Goal: Information Seeking & Learning: Find contact information

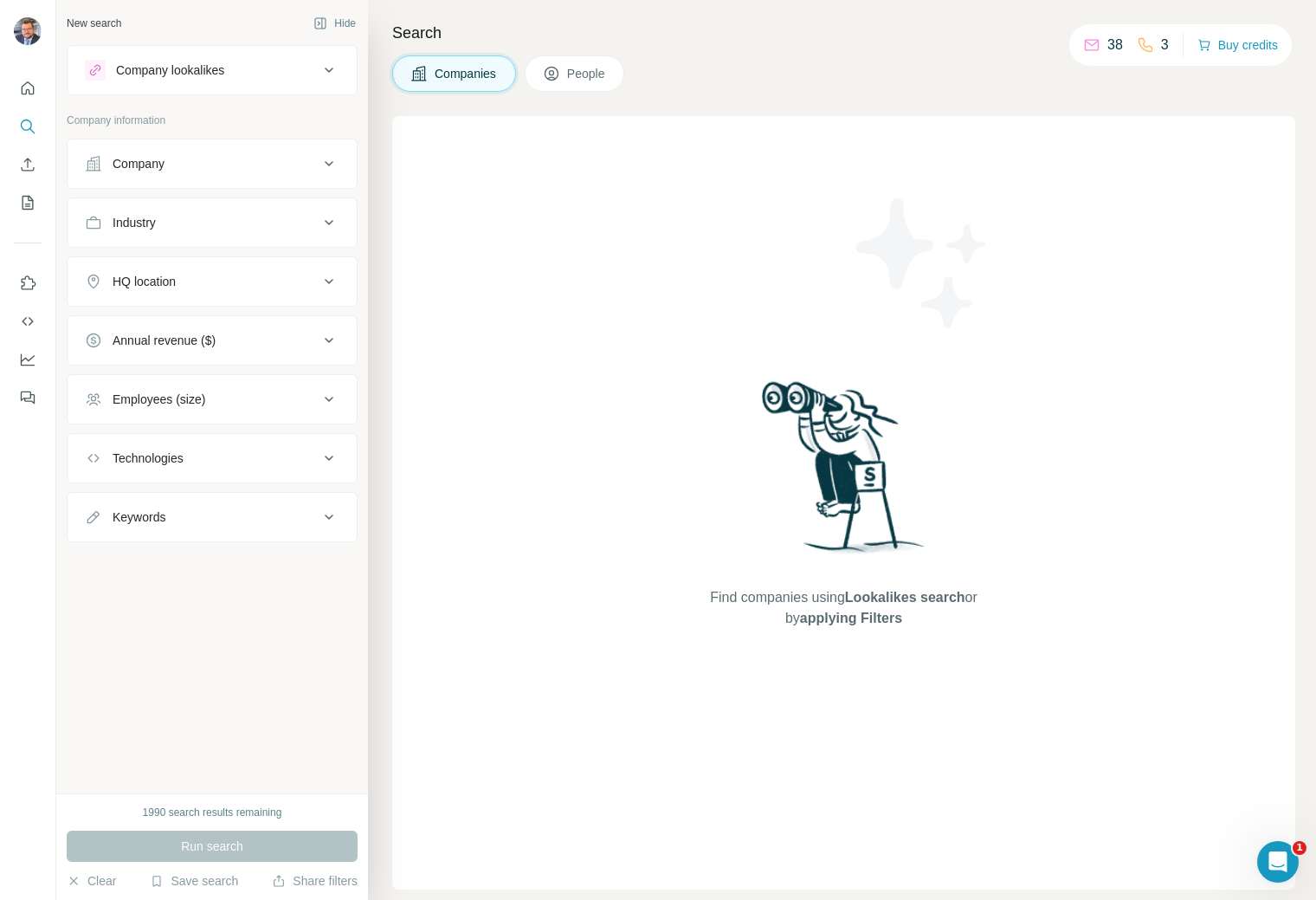
click at [328, 177] on button "Company" at bounding box center [213, 163] width 289 height 41
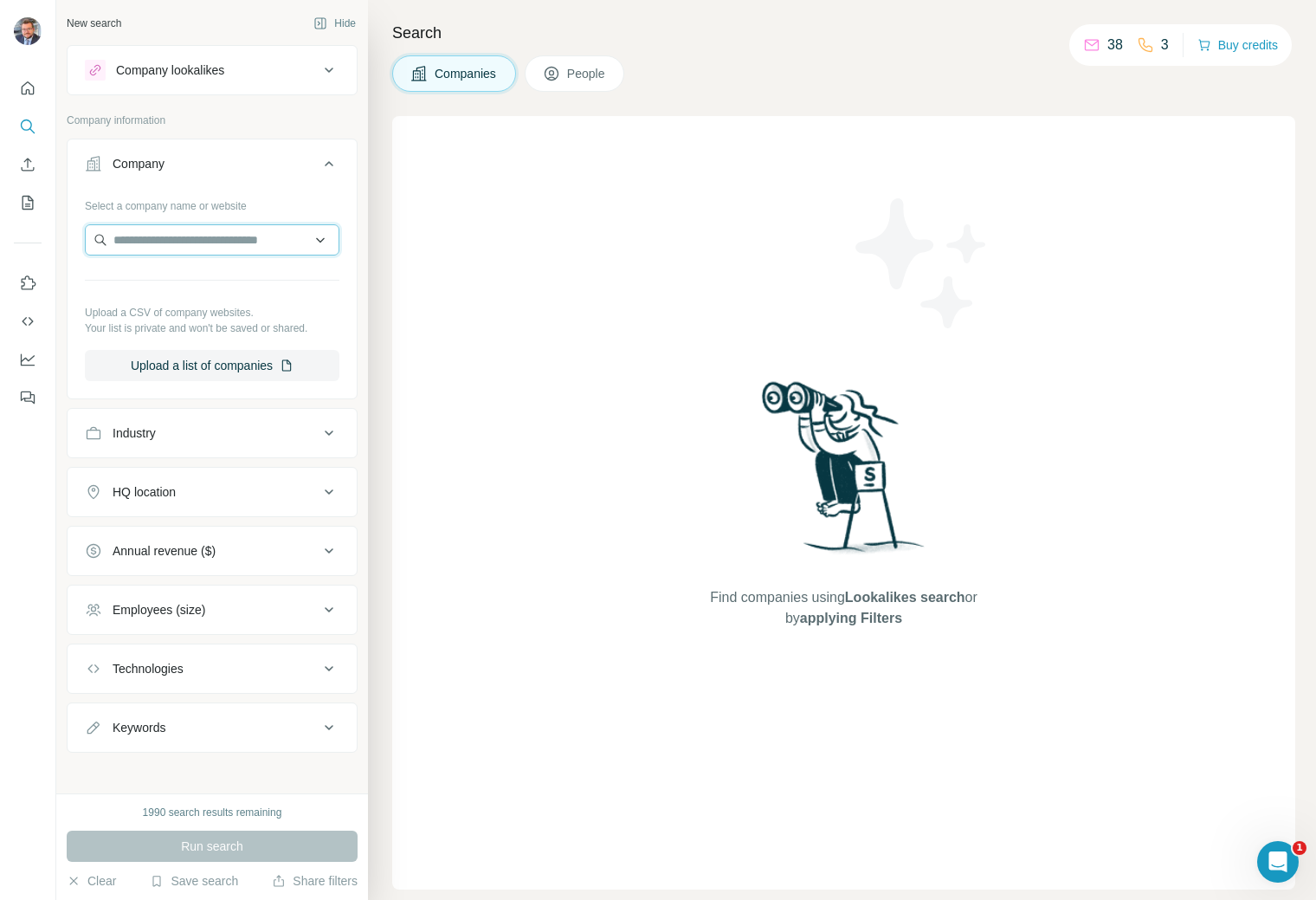
click at [286, 231] on input "text" at bounding box center [212, 240] width 255 height 32
type input "**********"
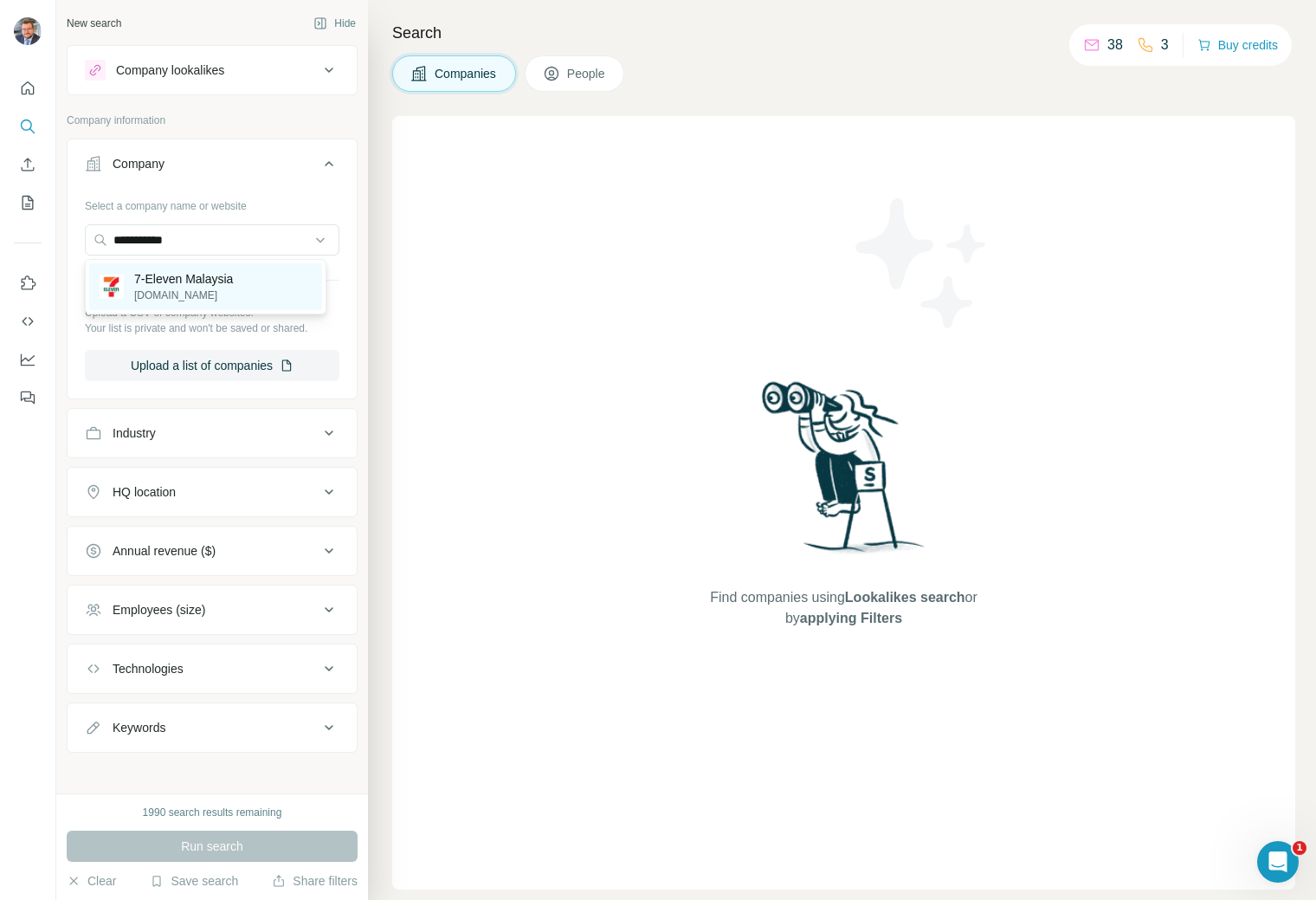
click at [272, 280] on div "7-Eleven Malaysia [DOMAIN_NAME]" at bounding box center [206, 287] width 233 height 47
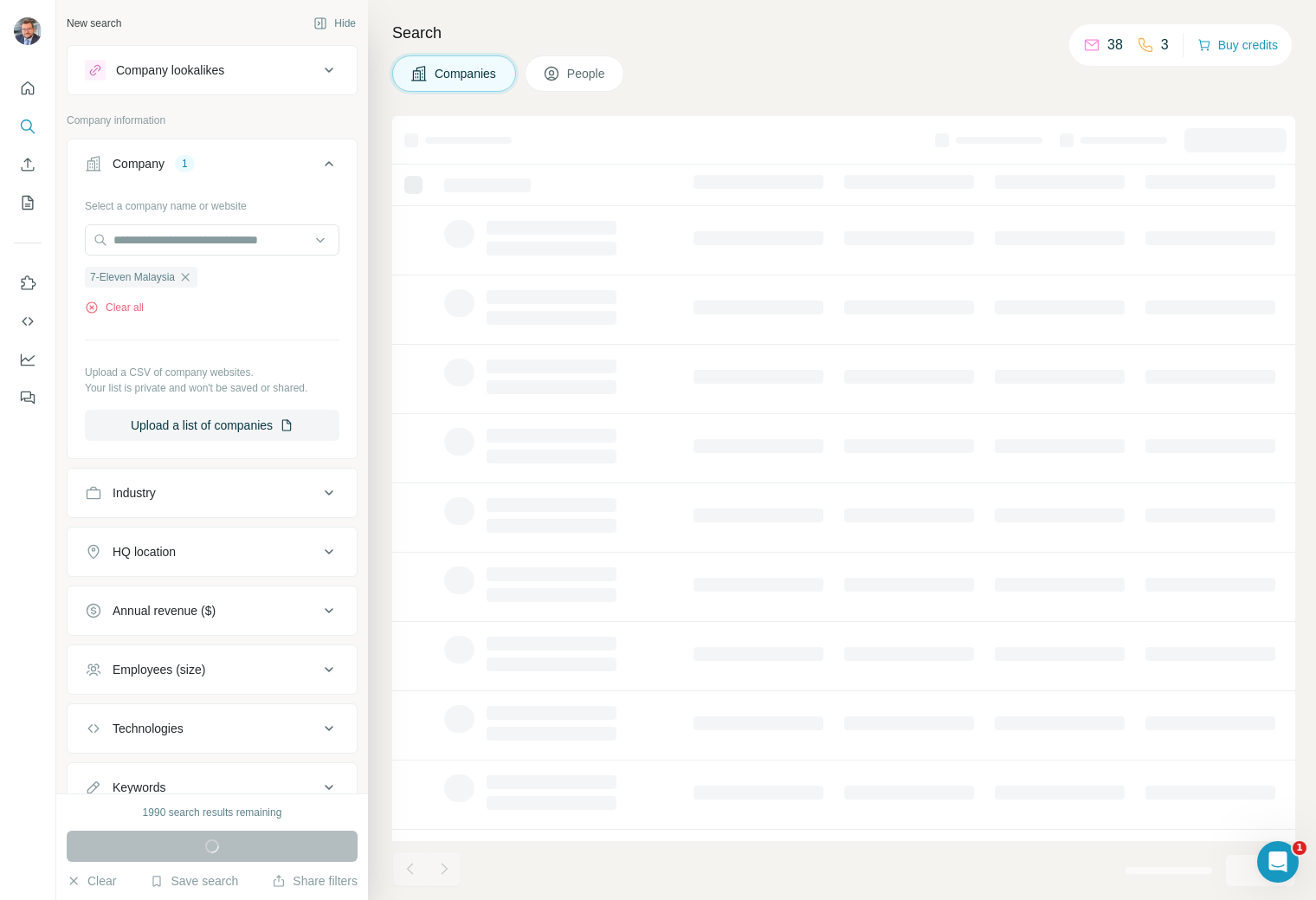
click at [586, 71] on span "People" at bounding box center [587, 74] width 39 height 18
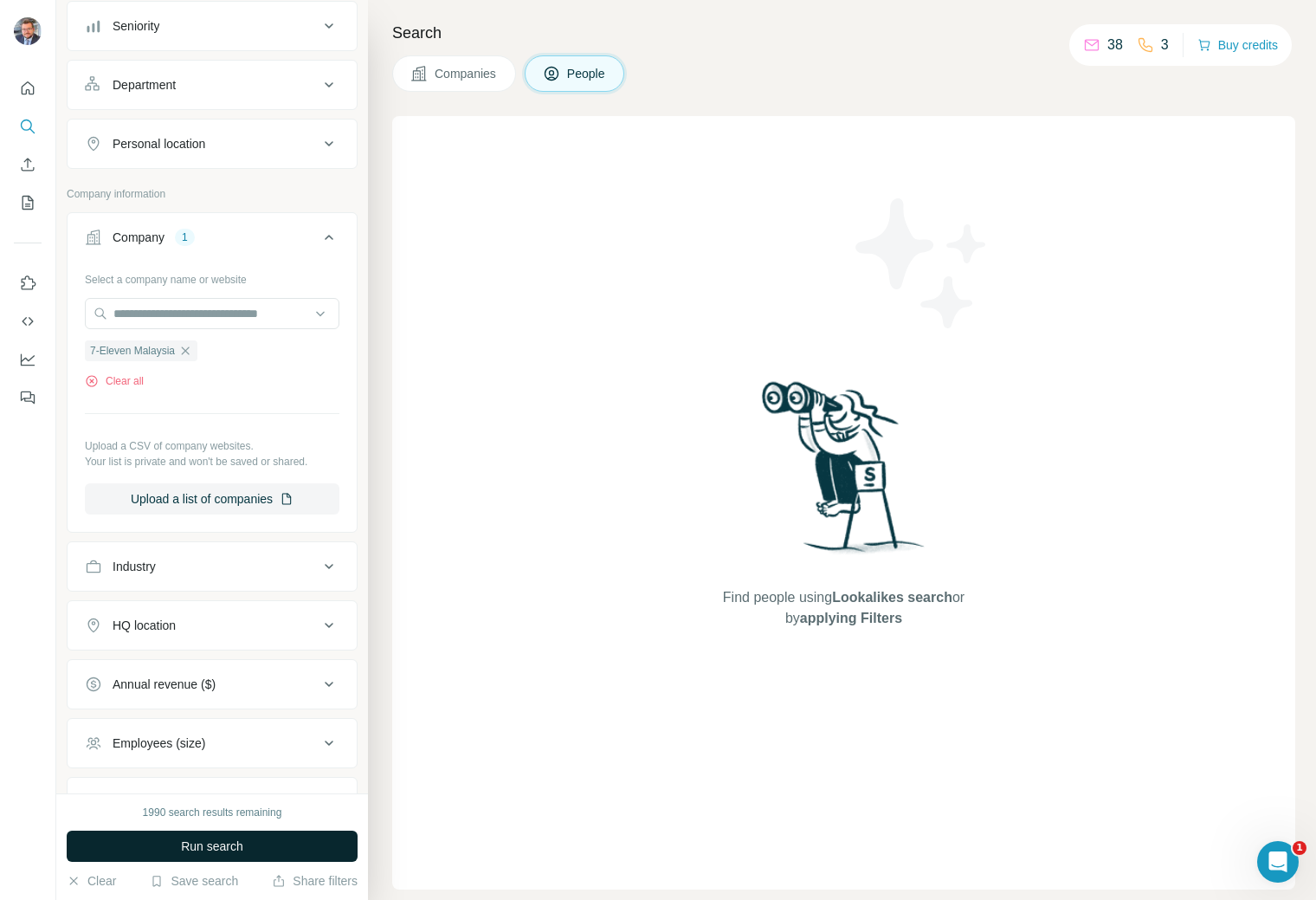
scroll to position [339, 0]
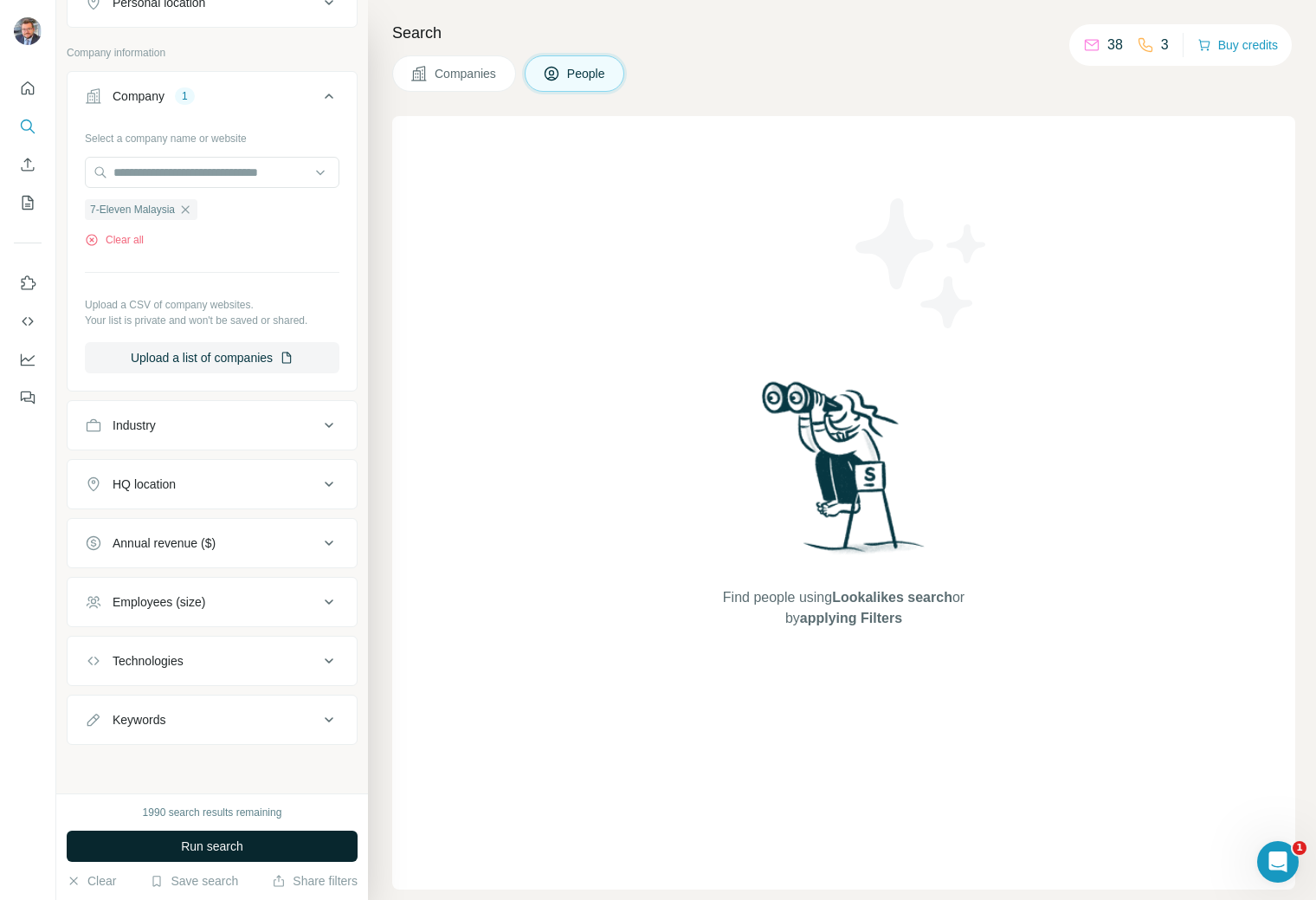
click at [186, 836] on button "Run search" at bounding box center [213, 847] width 291 height 32
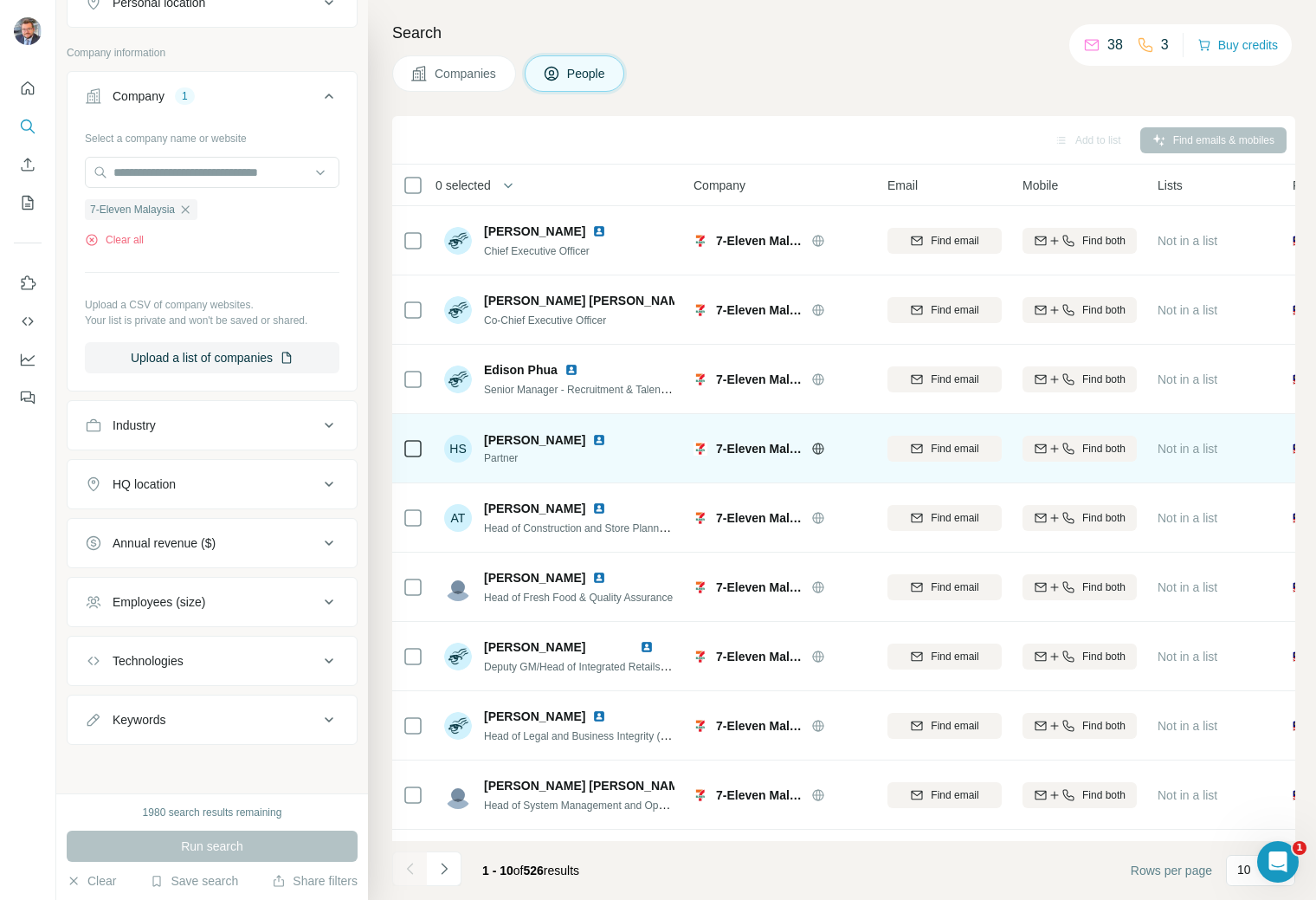
scroll to position [67, 0]
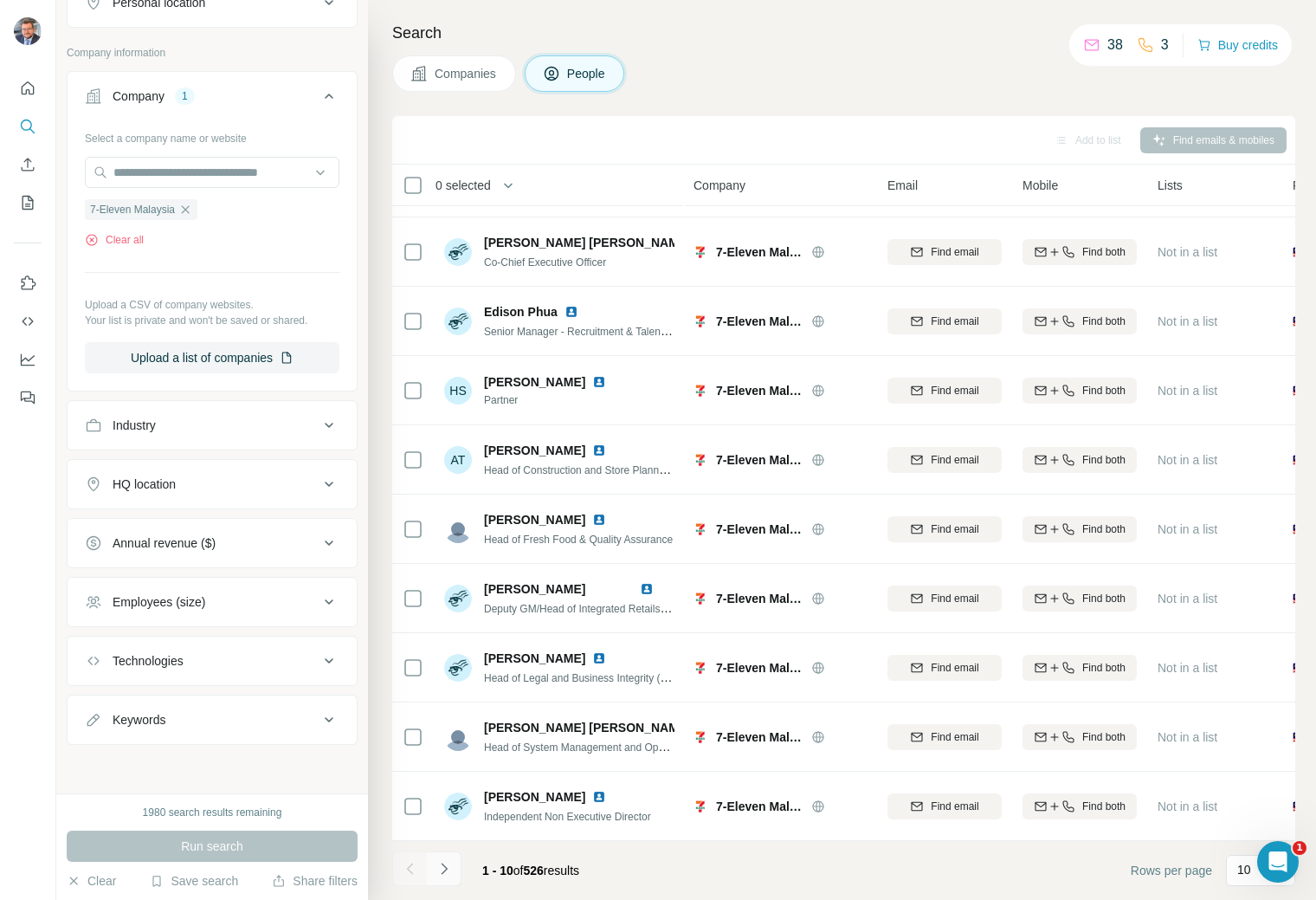
click at [455, 866] on button "Navigate to next page" at bounding box center [444, 868] width 34 height 34
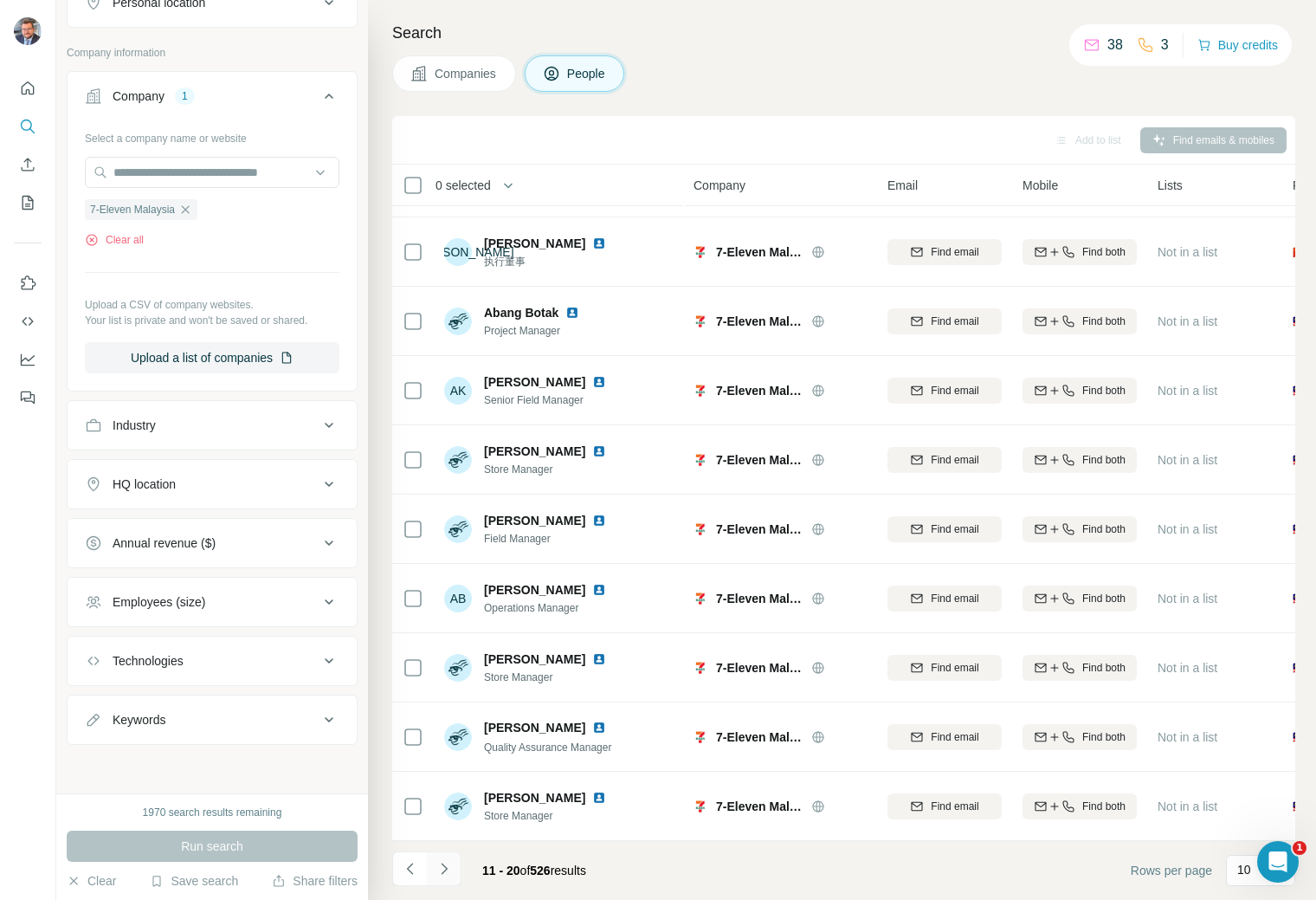
click at [448, 868] on icon "Navigate to next page" at bounding box center [444, 868] width 18 height 18
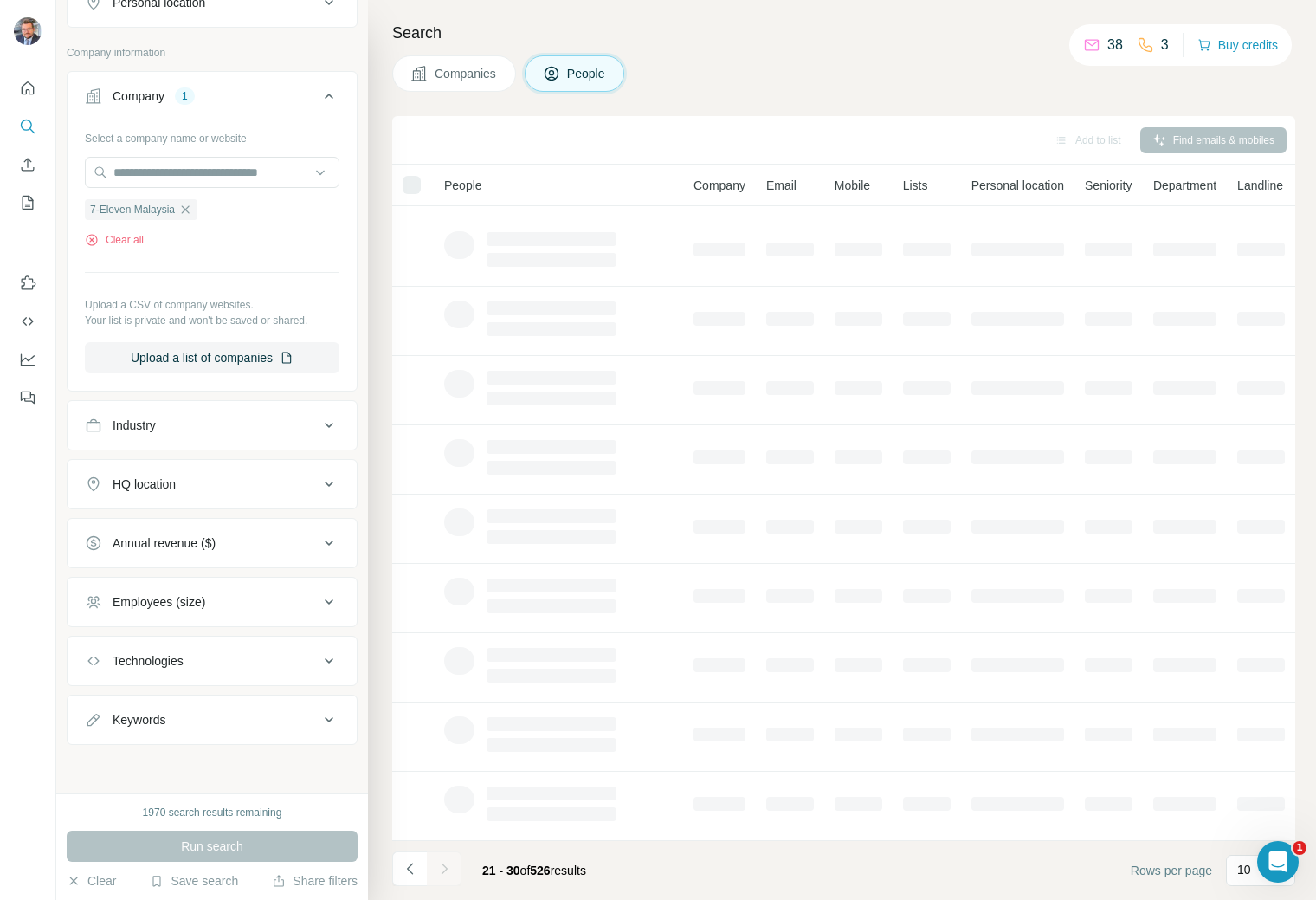
drag, startPoint x: 201, startPoint y: 176, endPoint x: 60, endPoint y: 479, distance: 334.2
click at [60, 479] on div "New search Hide Company lookalikes Personal information Job title Seniority Dep…" at bounding box center [212, 397] width 312 height 794
click at [295, 715] on div "Keywords" at bounding box center [202, 720] width 234 height 18
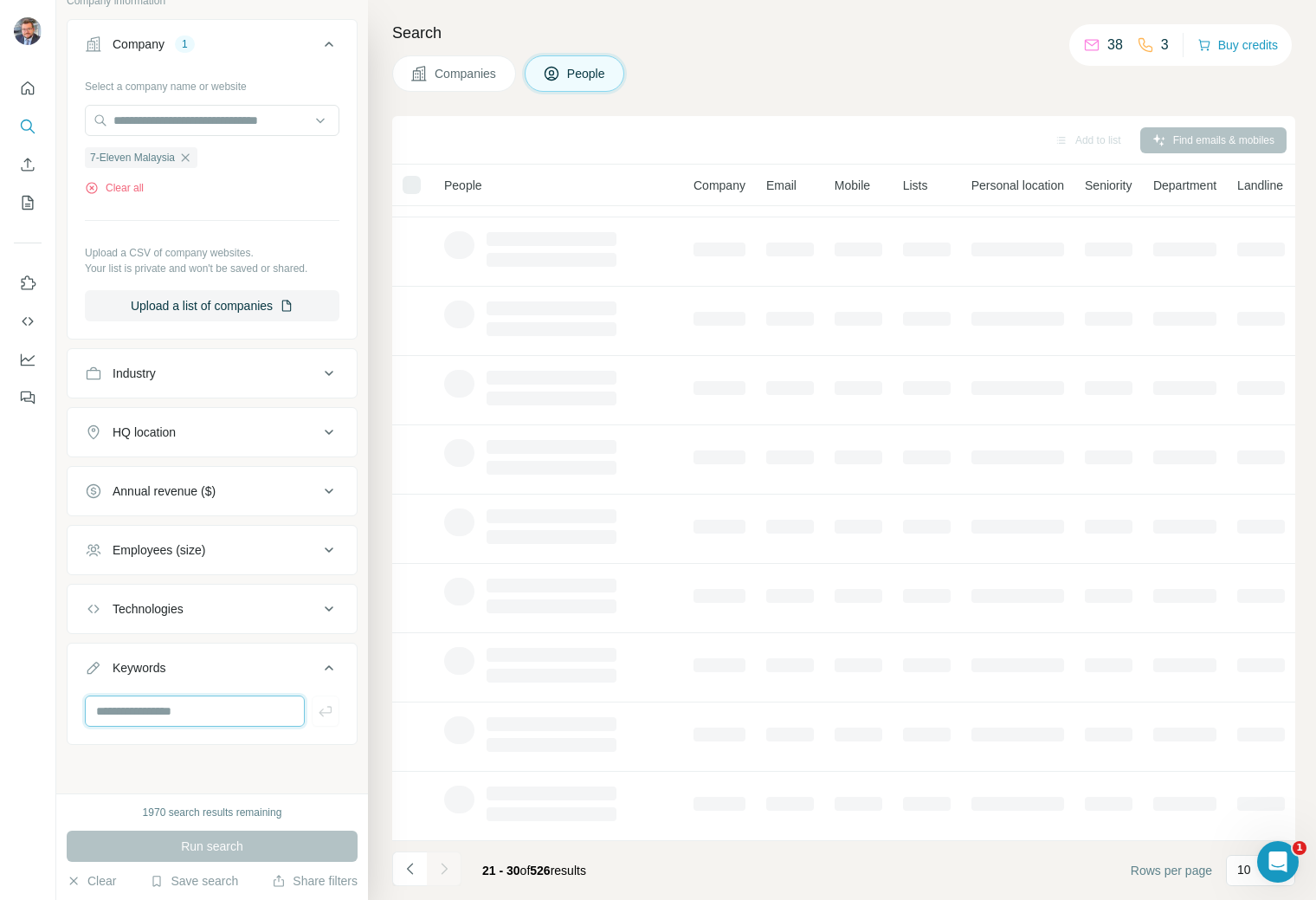
paste input "**********"
type input "**********"
click at [317, 716] on icon "button" at bounding box center [326, 711] width 18 height 18
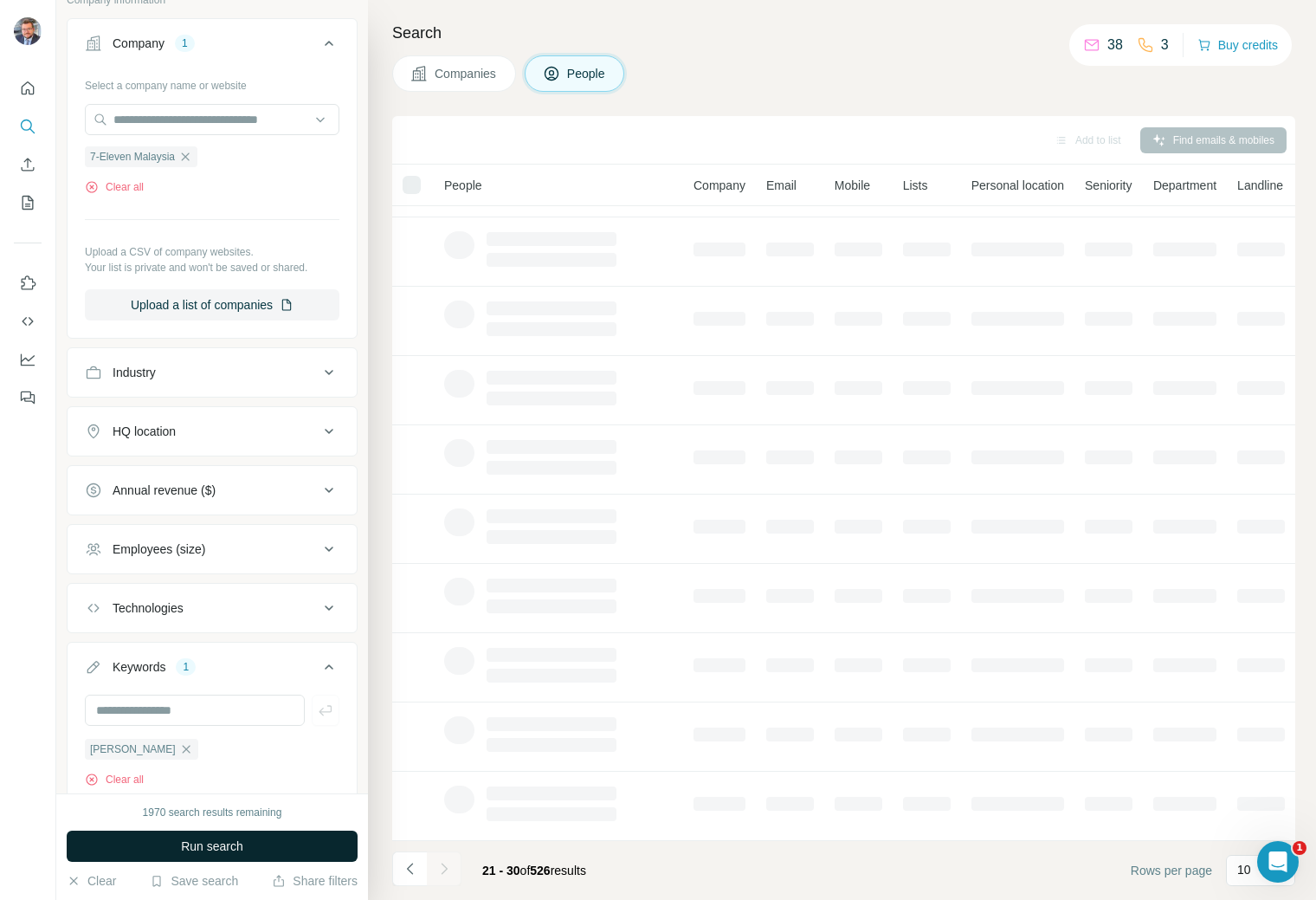
click at [272, 845] on button "Run search" at bounding box center [213, 847] width 291 height 32
